Goal: Task Accomplishment & Management: Manage account settings

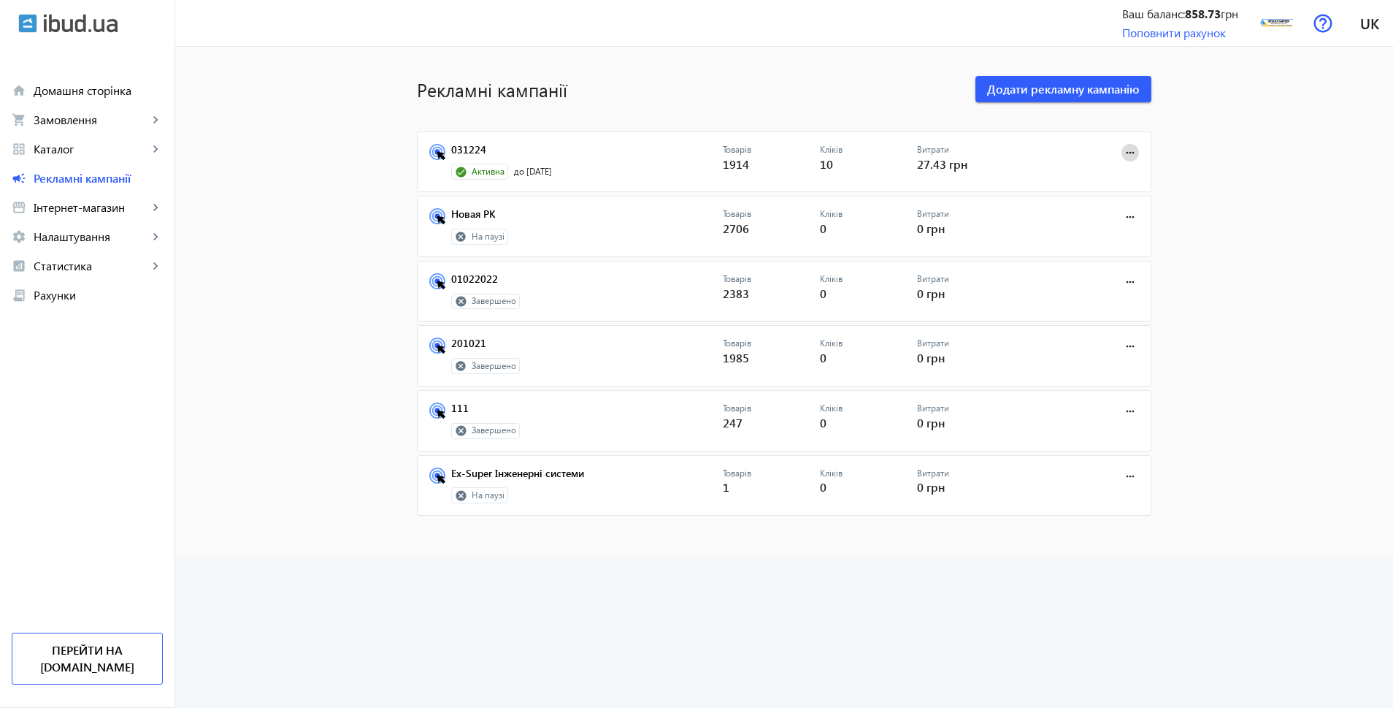
click at [1128, 155] on mat-icon "more_horiz" at bounding box center [1130, 153] width 16 height 16
click at [1085, 188] on span "Зупинити" at bounding box center [1084, 185] width 77 height 12
click at [1122, 152] on mat-icon "more_horiz" at bounding box center [1130, 153] width 16 height 16
click at [1099, 183] on span "Зупинити" at bounding box center [1084, 185] width 77 height 12
